Goal: Information Seeking & Learning: Learn about a topic

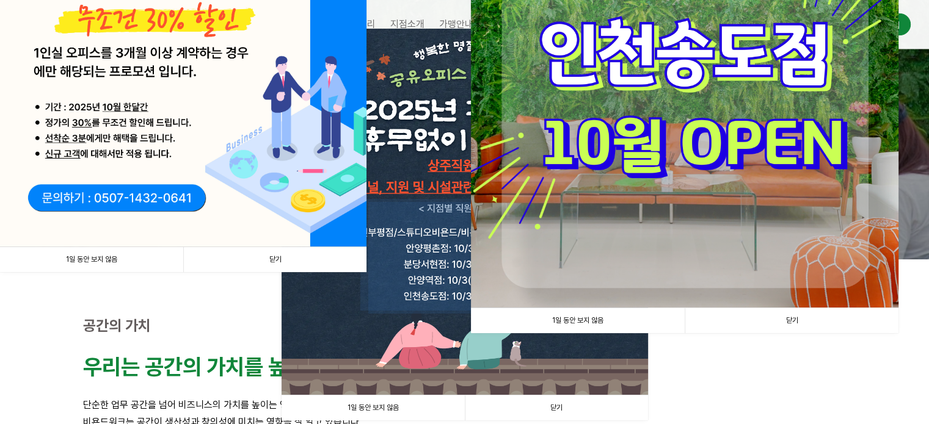
scroll to position [122, 0]
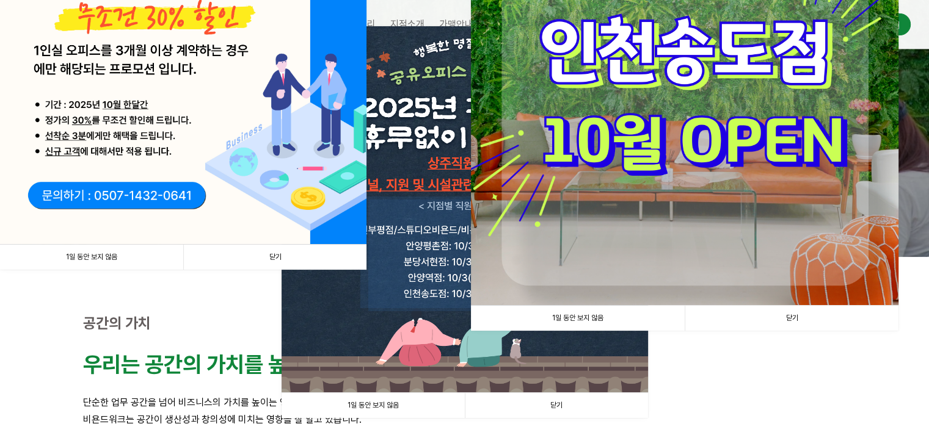
drag, startPoint x: 797, startPoint y: 324, endPoint x: 741, endPoint y: 318, distance: 55.9
click at [797, 324] on link "닫기" at bounding box center [791, 318] width 214 height 25
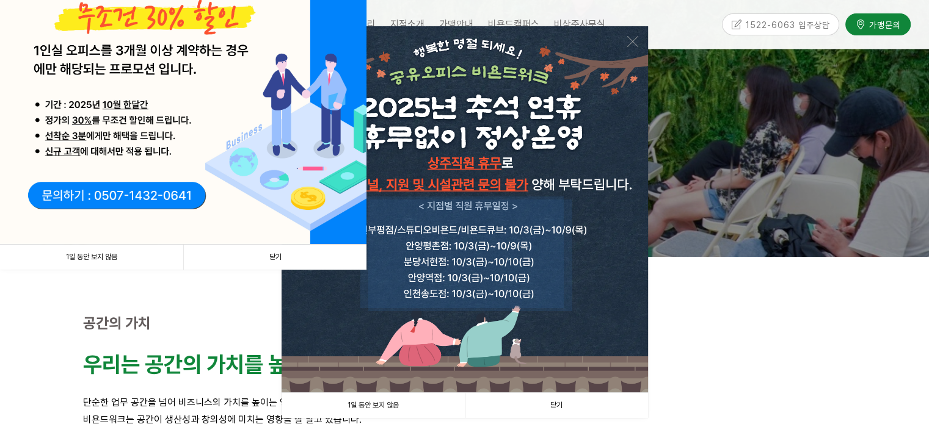
click at [293, 256] on link "닫기" at bounding box center [274, 257] width 183 height 25
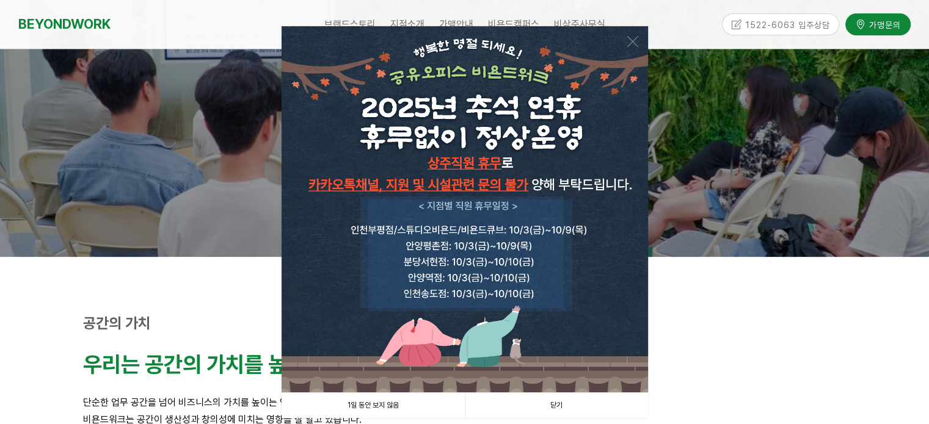
scroll to position [183, 0]
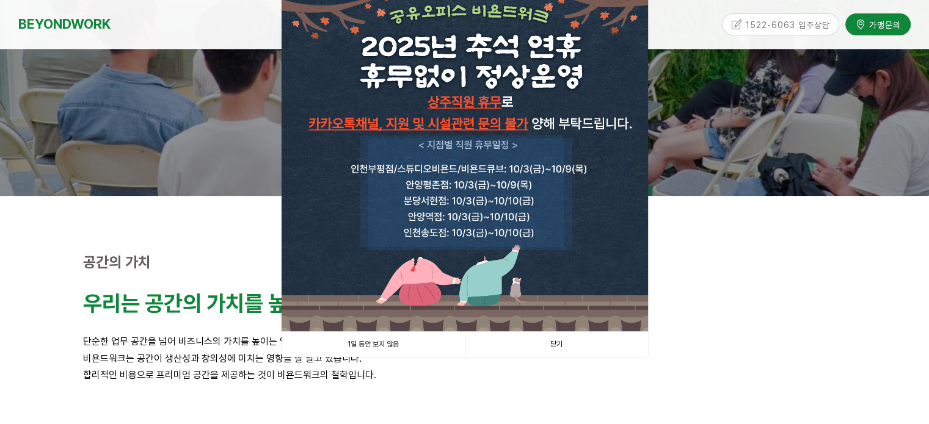
click at [569, 346] on link "닫기" at bounding box center [556, 344] width 183 height 25
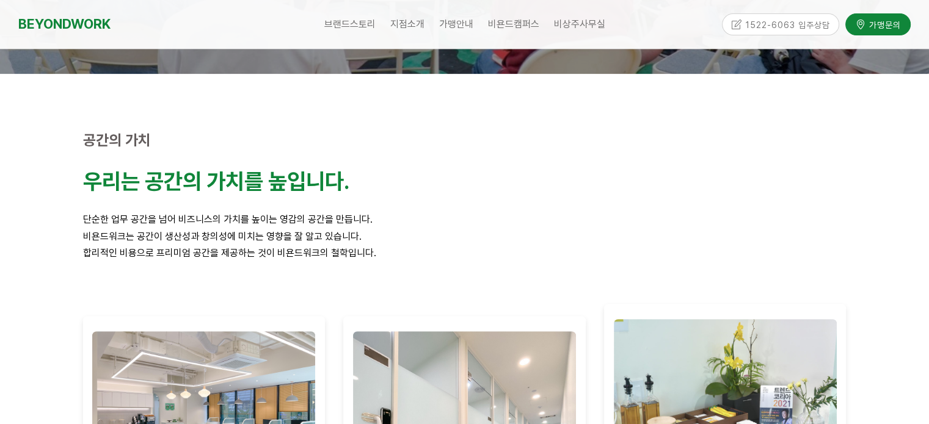
scroll to position [0, 0]
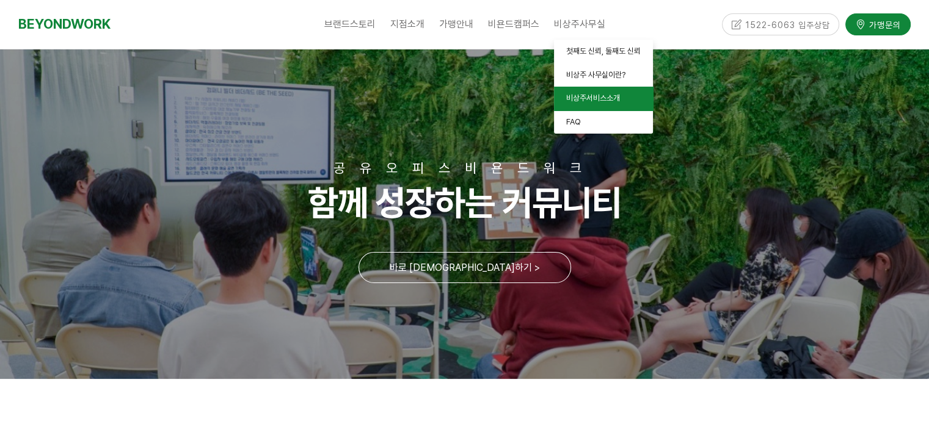
click at [587, 97] on span "비상주서비스소개" at bounding box center [593, 97] width 54 height 9
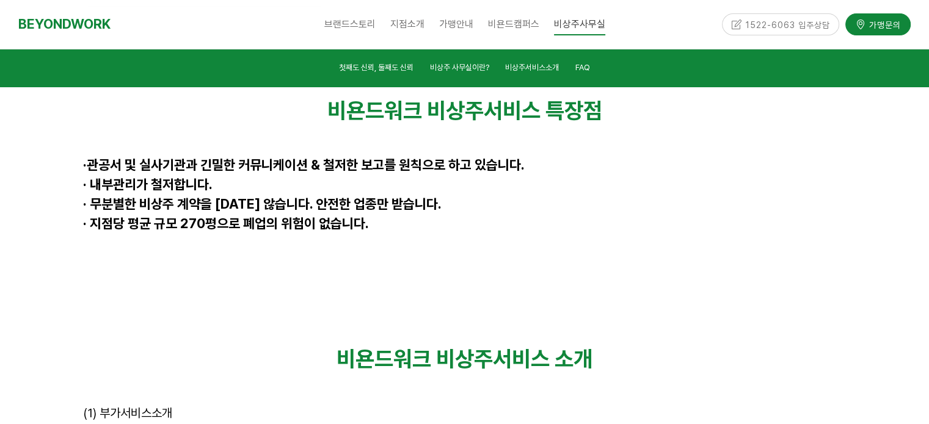
scroll to position [3143, 0]
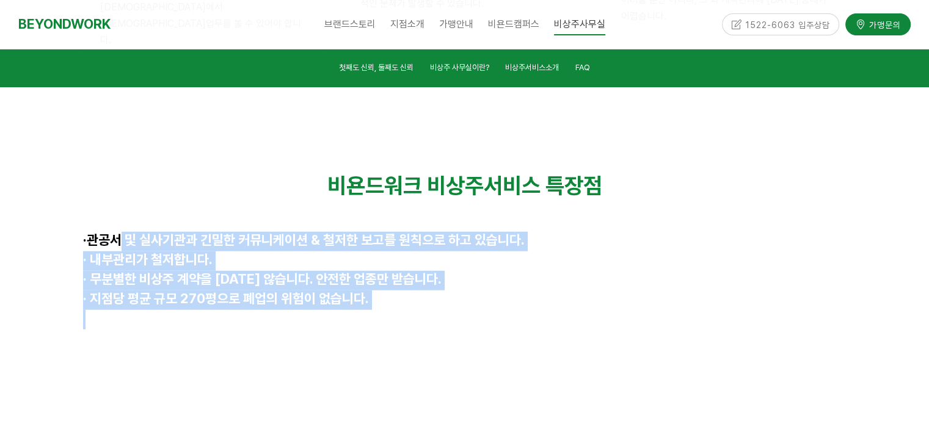
drag, startPoint x: 107, startPoint y: 151, endPoint x: 449, endPoint y: 246, distance: 354.7
click at [430, 244] on div "비욘드워크 비상주서비스 특장점 · 관공서 및 실사기관과 긴밀한 커뮤니케이션 & 철저한 보고를 원칙으로 하고 있습니다. · 내부관리가 철저합니다…" at bounding box center [464, 252] width 763 height 158
click at [449, 246] on div "비욘드워크 비상주서비스 특장점 · 관공서 및 실사기관과 긴밀한 커뮤니케이션 & 철저한 보고를 원칙으로 하고 있습니다. · 내부관리가 철저합니다…" at bounding box center [464, 252] width 781 height 176
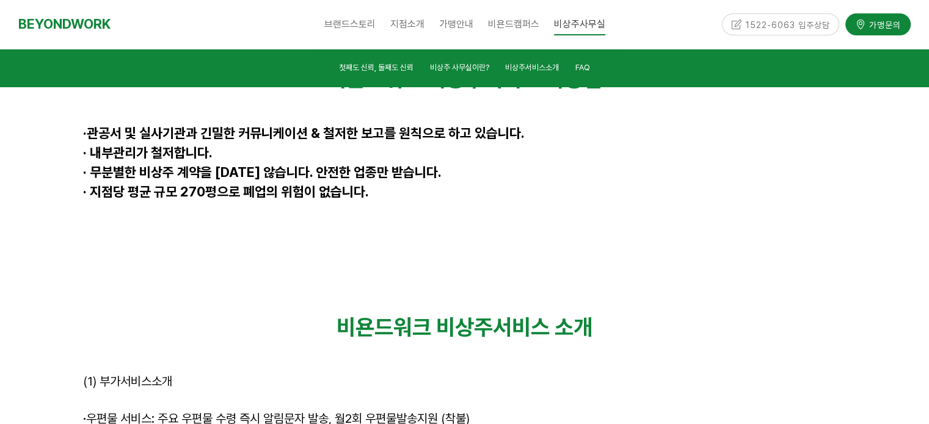
scroll to position [3326, 0]
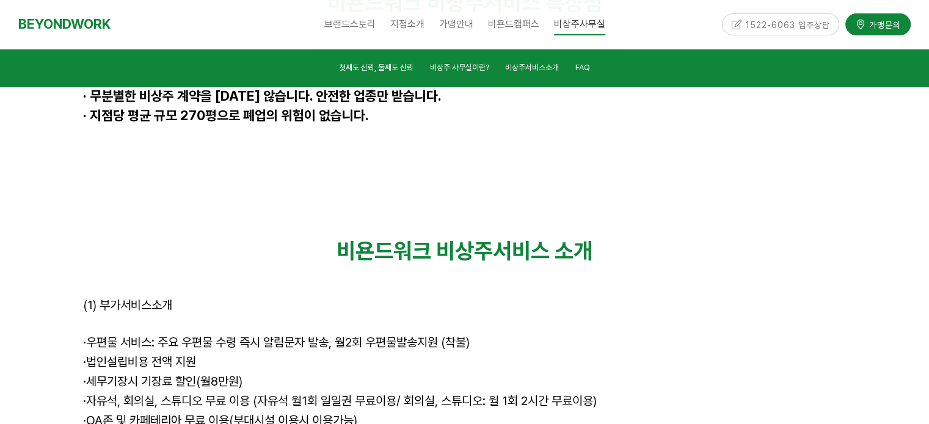
drag, startPoint x: 200, startPoint y: 251, endPoint x: 585, endPoint y: 297, distance: 387.3
click at [584, 296] on div "비욘드워크 비상주서비스 소개 (1) 부가서비스소개 · 우편물 서비스: 주요 우편물 수령 즉시 알림문자 발송, 월2회 우편물발송지원 (착불) ·…" at bounding box center [464, 374] width 763 height 272
click at [585, 373] on p "· 세무기장시 기장료 할인(월8만원)" at bounding box center [464, 383] width 763 height 20
drag, startPoint x: 166, startPoint y: 261, endPoint x: 498, endPoint y: 275, distance: 331.8
click at [498, 275] on div "비욘드워크 비상주서비스 소개 (1) 부가서비스소개 · 우편물 서비스: 주요 우편물 수령 즉시 알림문자 발송, 월2회 우편물발송지원 (착불) ·…" at bounding box center [464, 374] width 763 height 272
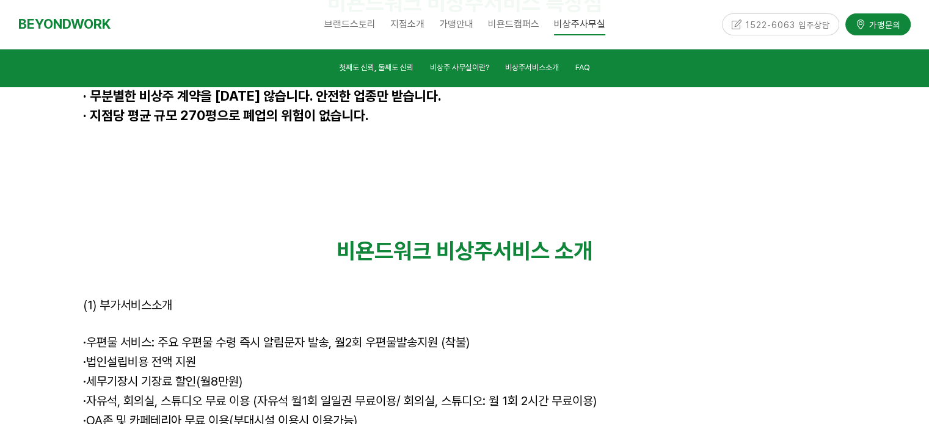
click at [230, 353] on p "· 법인설립비용 전액 지원" at bounding box center [464, 363] width 763 height 20
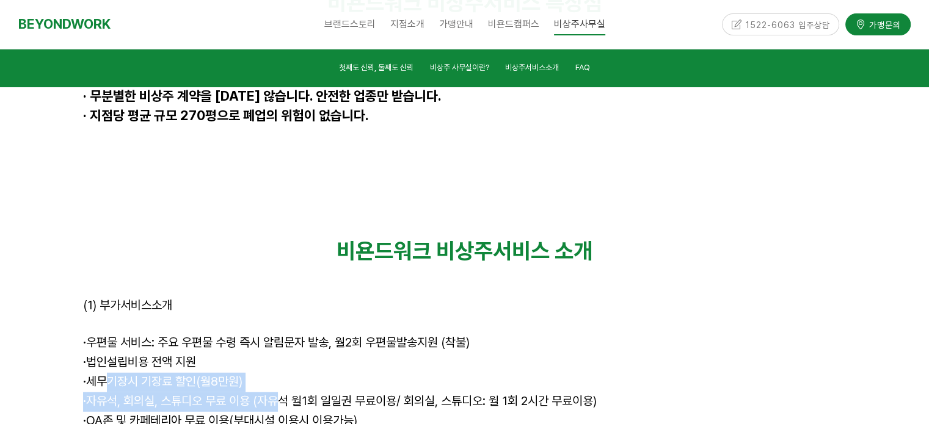
drag, startPoint x: 100, startPoint y: 303, endPoint x: 291, endPoint y: 314, distance: 191.4
click at [288, 312] on div "비욘드워크 비상주서비스 소개 (1) 부가서비스소개 · 우편물 서비스: 주요 우편물 수령 즉시 알림문자 발송, 월2회 우편물발송지원 (착불) ·…" at bounding box center [464, 374] width 763 height 272
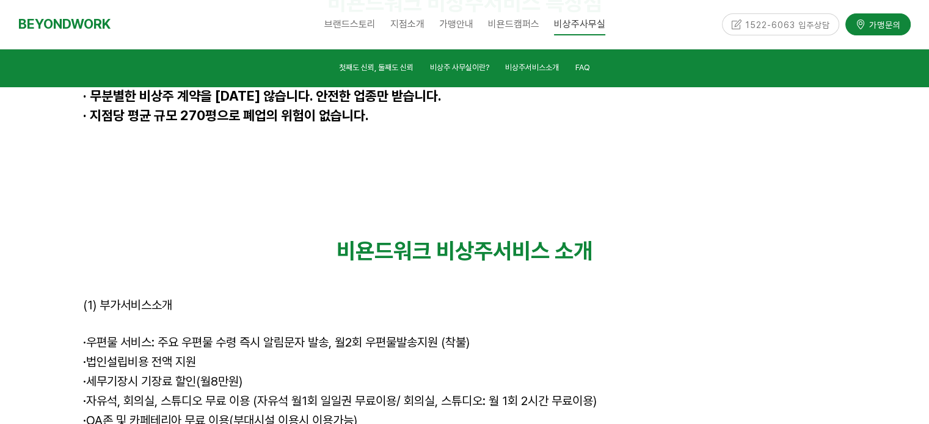
click at [291, 394] on span "· 자유석, 회의실, 스튜디오 무료 이용 (자유석 월1회 일일권 무료이용/ 회의실, 스튜디오: 월 1회 2시간 무료이용)" at bounding box center [339, 401] width 513 height 15
drag, startPoint x: 211, startPoint y: 298, endPoint x: 280, endPoint y: 300, distance: 69.0
click at [278, 373] on p "· 세무기장시 기장료 할인(월8만원)" at bounding box center [464, 383] width 763 height 20
click at [284, 373] on p "· 세무기장시 기장료 할인(월8만원)" at bounding box center [464, 383] width 763 height 20
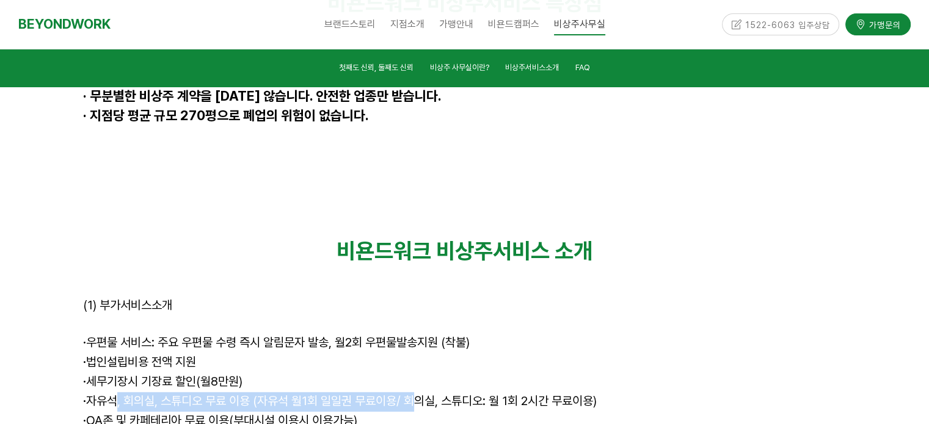
drag, startPoint x: 137, startPoint y: 313, endPoint x: 427, endPoint y: 317, distance: 290.0
click at [427, 394] on span "· 자유석, 회의실, 스튜디오 무료 이용 (자유석 월1회 일일권 무료이용/ 회의실, 스튜디오: 월 1회 2시간 무료이용)" at bounding box center [339, 401] width 513 height 15
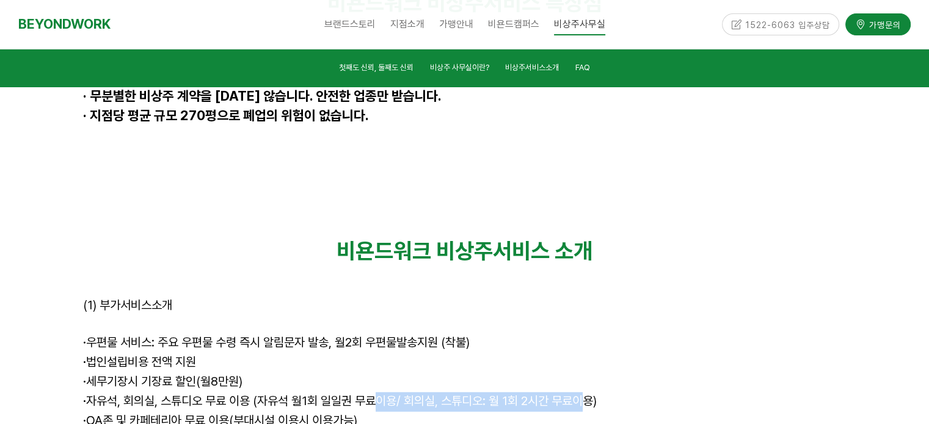
drag, startPoint x: 386, startPoint y: 318, endPoint x: 593, endPoint y: 322, distance: 207.0
click at [591, 394] on span "· 자유석, 회의실, 스튜디오 무료 이용 (자유석 월1회 일일권 무료이용/ 회의실, 스튜디오: 월 1회 2시간 무료이용)" at bounding box center [339, 401] width 513 height 15
click at [593, 394] on span "· 자유석, 회의실, 스튜디오 무료 이용 (자유석 월1회 일일권 무료이용/ 회의실, 스튜디오: 월 1회 2시간 무료이용)" at bounding box center [339, 401] width 513 height 15
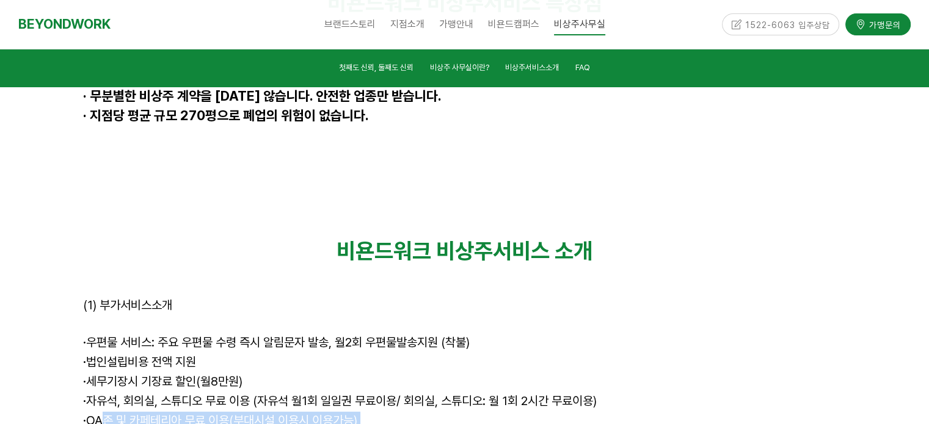
drag, startPoint x: 101, startPoint y: 342, endPoint x: 320, endPoint y: 368, distance: 220.7
click at [319, 368] on div "비욘드워크 비상주서비스 소개 (1) 부가서비스소개 · 우편물 서비스: 주요 우편물 수령 즉시 알림문자 발송, 월2회 우편물발송지원 (착불) ·…" at bounding box center [464, 374] width 763 height 272
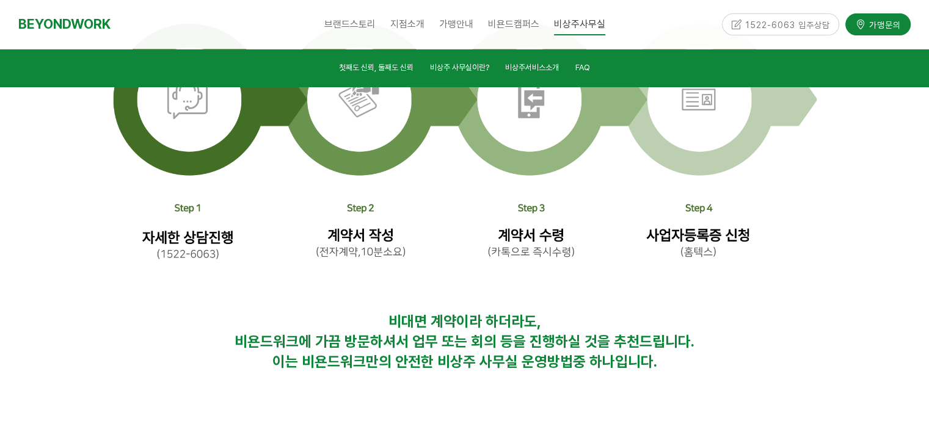
scroll to position [3936, 0]
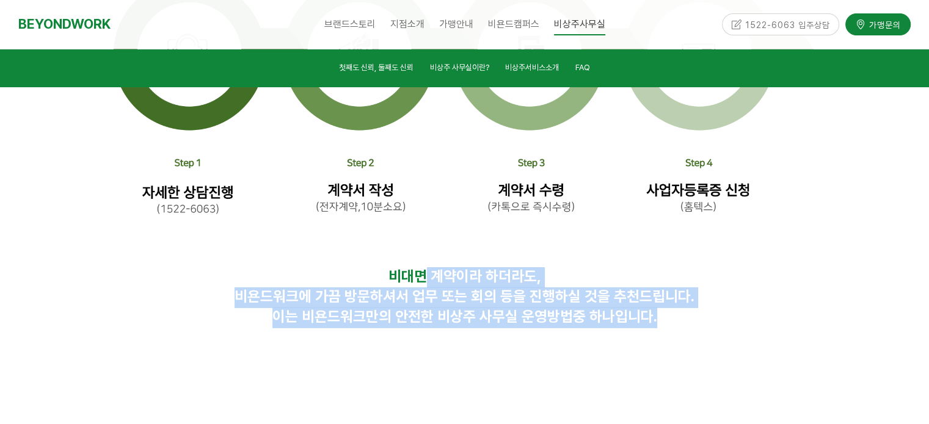
drag, startPoint x: 420, startPoint y: 195, endPoint x: 560, endPoint y: 270, distance: 159.2
click at [562, 347] on div at bounding box center [464, 356] width 763 height 18
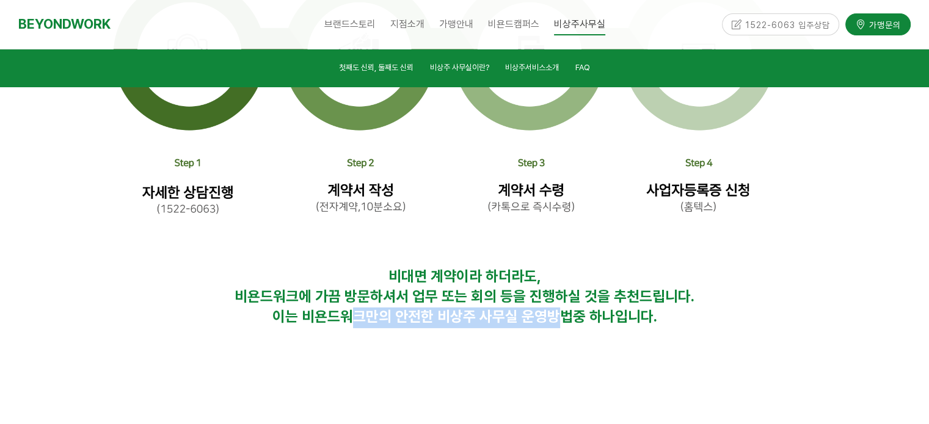
drag, startPoint x: 352, startPoint y: 244, endPoint x: 590, endPoint y: 242, distance: 238.7
click at [587, 308] on p "이는 비욘드워크만의 안전한 비상주 사무실 운영방법 중 하나입니다." at bounding box center [464, 318] width 763 height 20
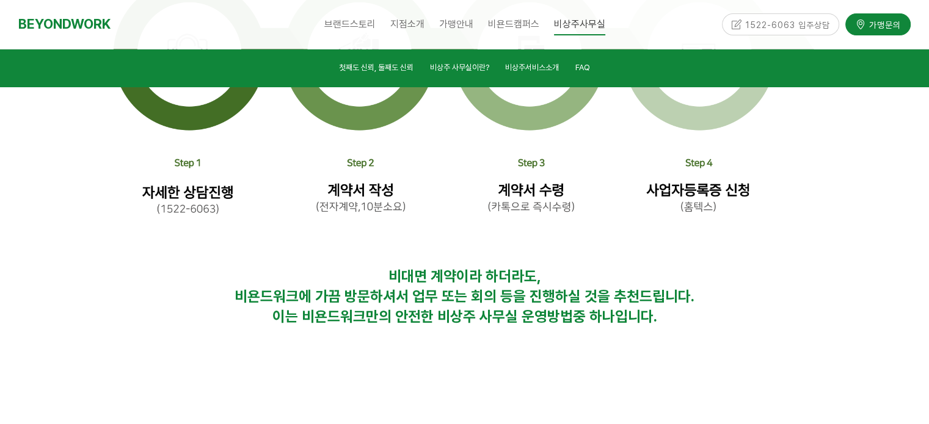
click at [606, 308] on p "이는 비욘드워크만의 안전한 비상주 사무실 운영방법 중 하나입니다." at bounding box center [464, 318] width 763 height 20
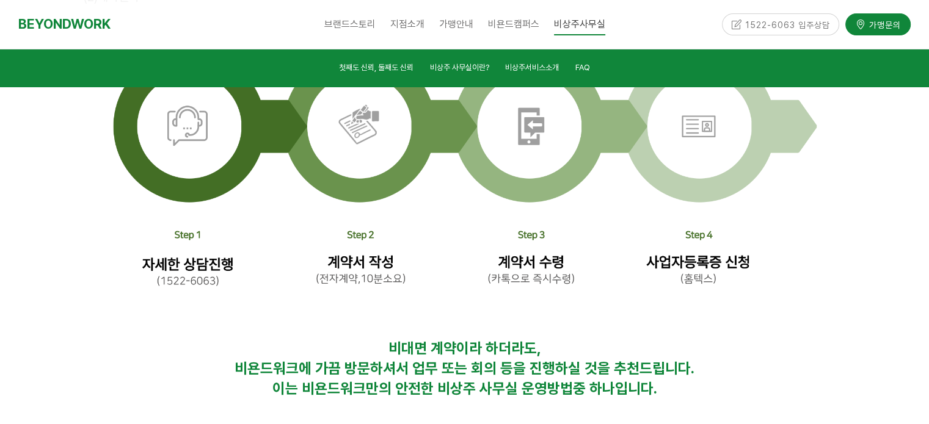
scroll to position [3753, 0]
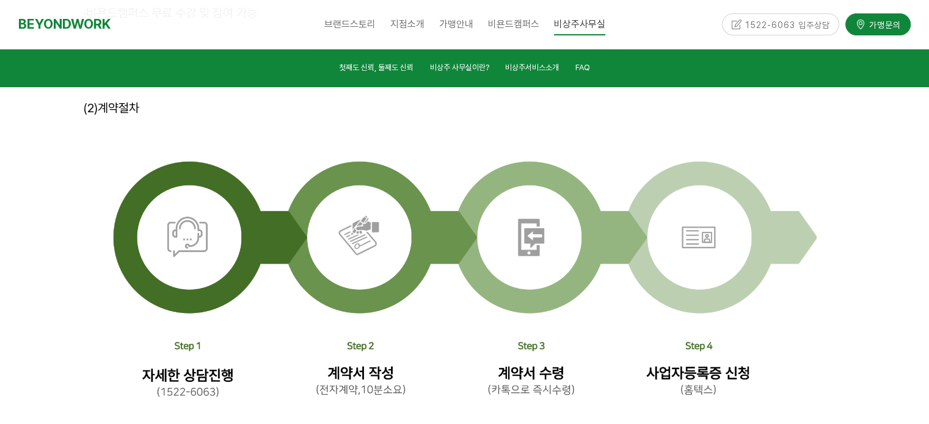
click at [659, 301] on img at bounding box center [464, 283] width 703 height 293
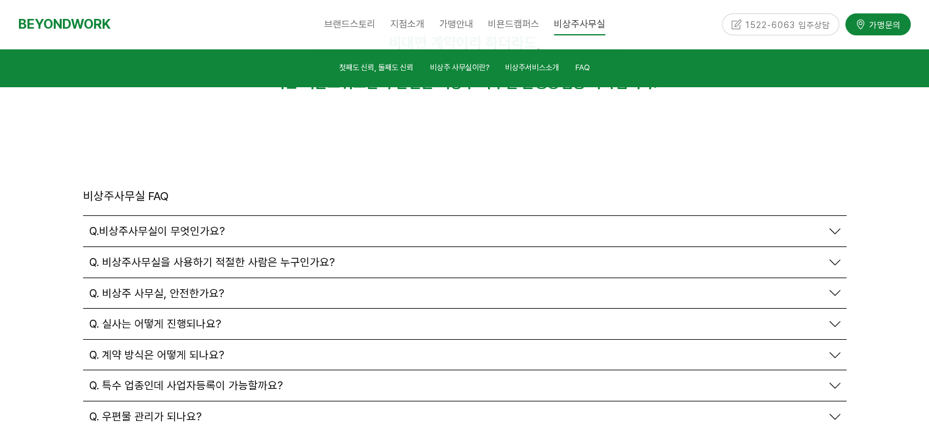
scroll to position [4181, 0]
